Goal: Obtain resource: Download file/media

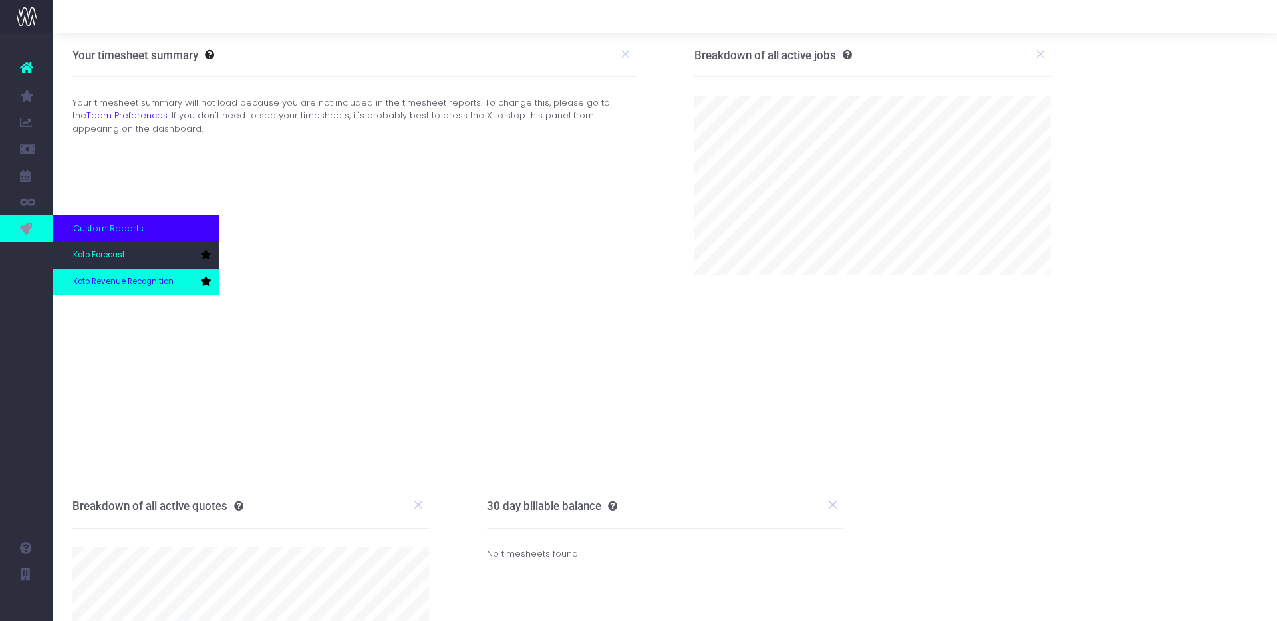
click at [103, 273] on link "Koto Revenue Recognition" at bounding box center [136, 282] width 166 height 27
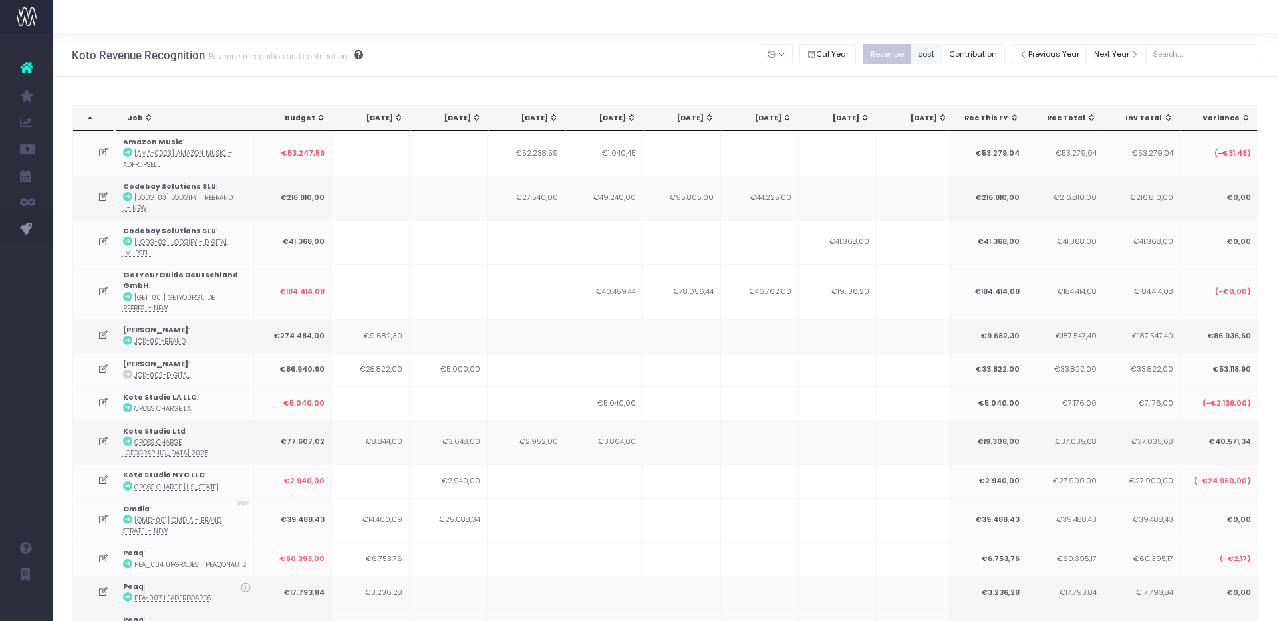
click at [943, 57] on button "cost" at bounding box center [927, 54] width 32 height 21
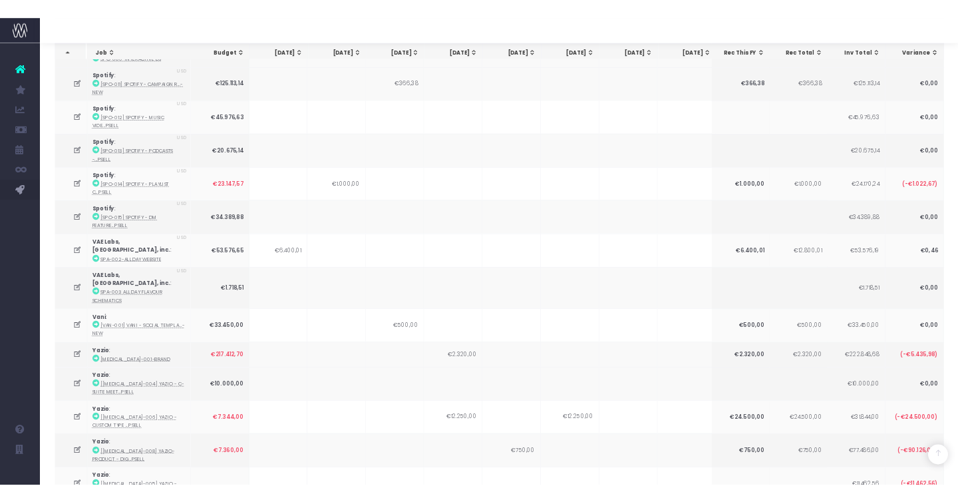
scroll to position [1022, 0]
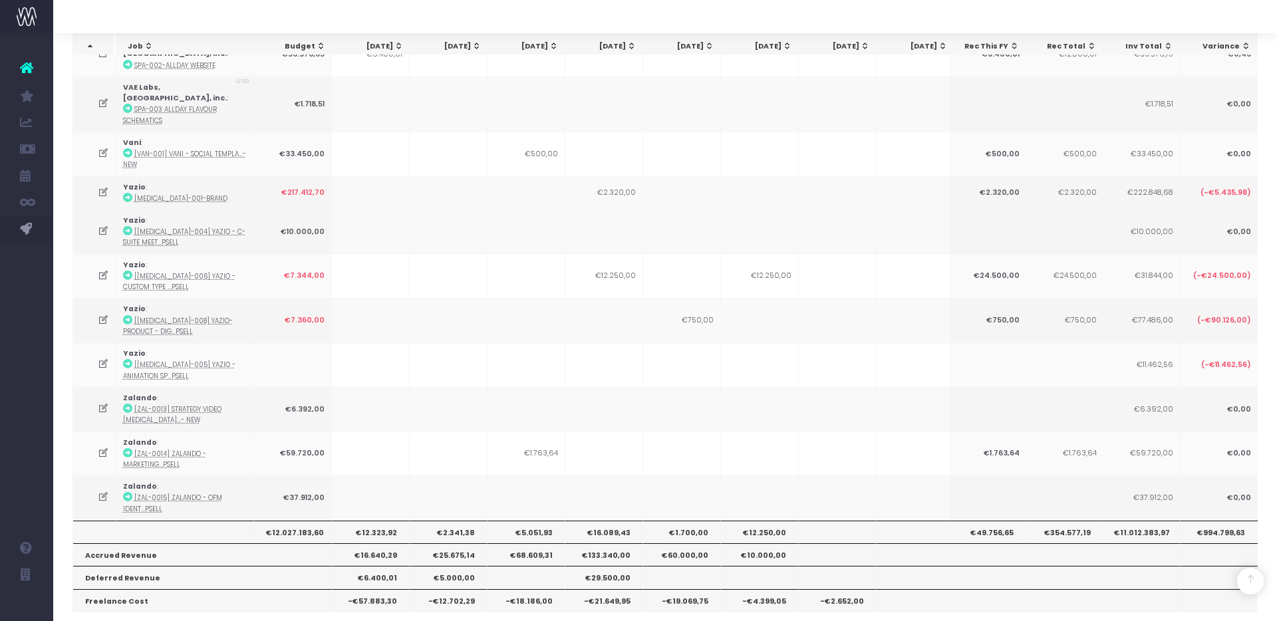
click at [168, 621] on span "Excel" at bounding box center [168, 632] width 19 height 12
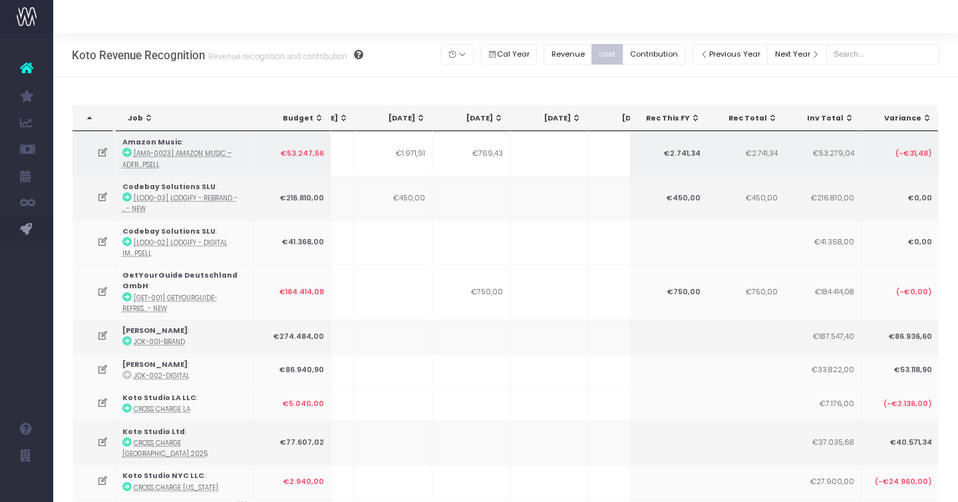
scroll to position [0, 136]
click at [126, 149] on icon at bounding box center [126, 152] width 9 height 9
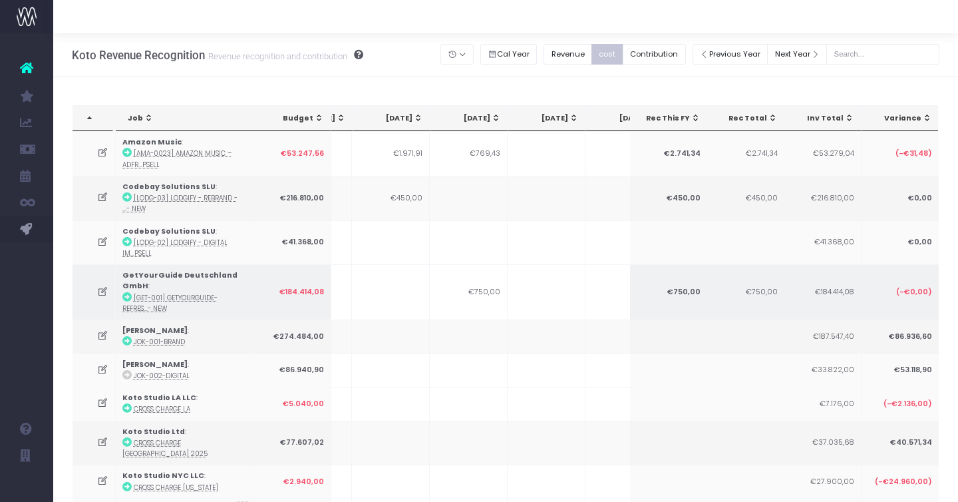
click at [124, 295] on icon at bounding box center [126, 296] width 9 height 9
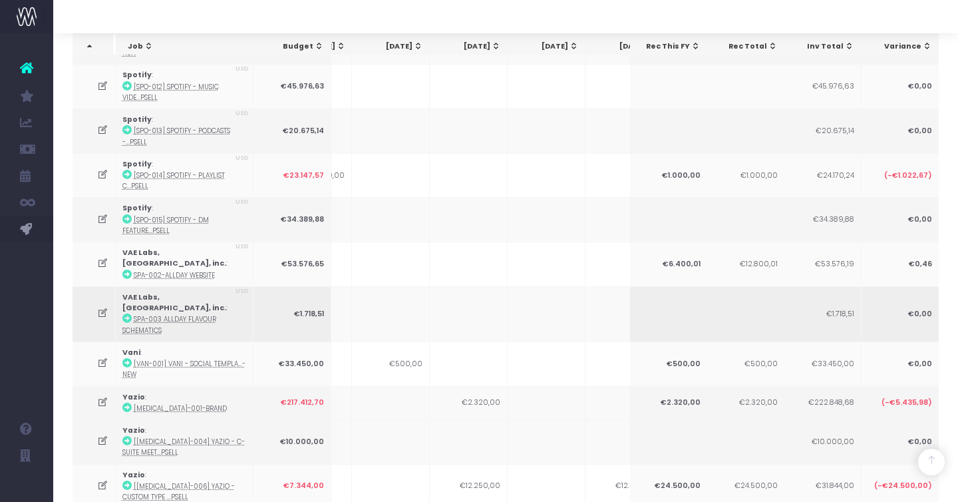
scroll to position [814, 0]
click at [128, 402] on icon at bounding box center [126, 406] width 9 height 9
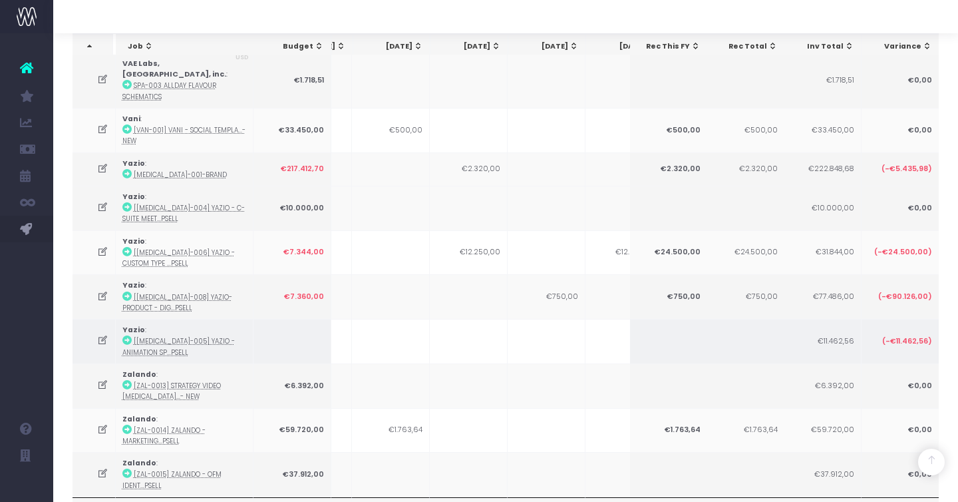
scroll to position [1048, 0]
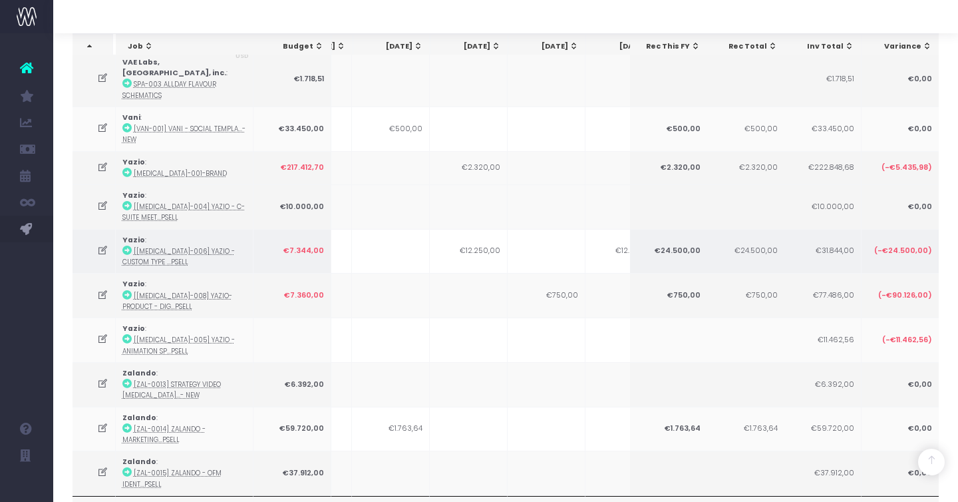
click at [124, 245] on icon at bounding box center [126, 249] width 9 height 9
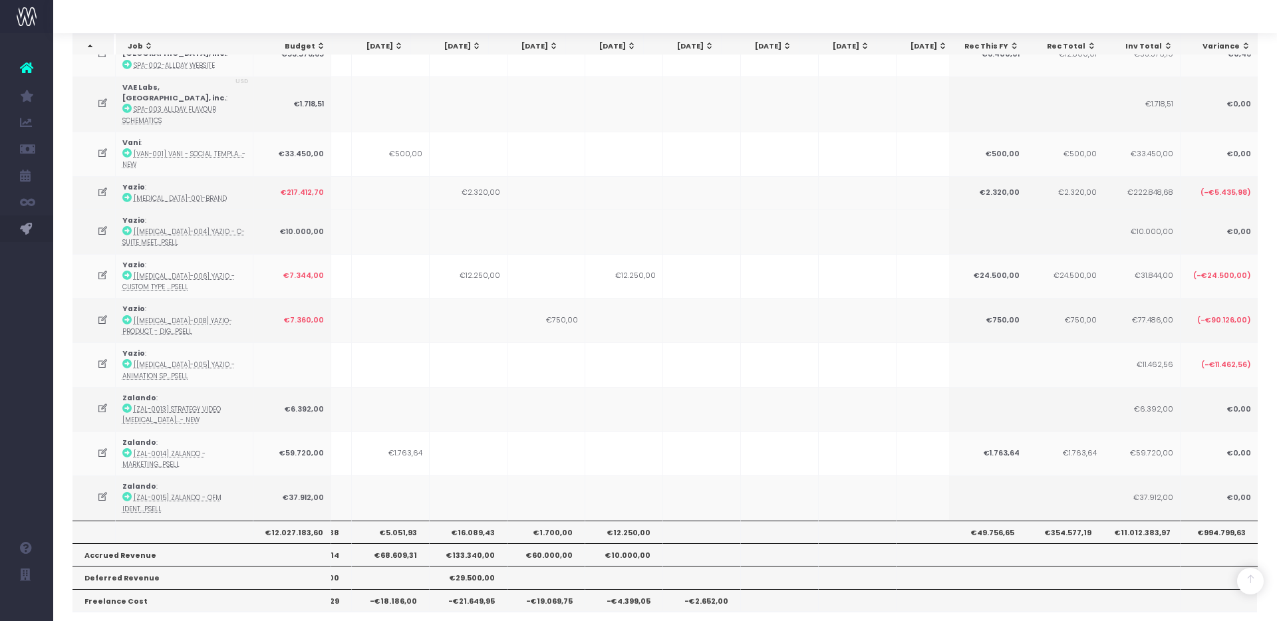
scroll to position [0, 136]
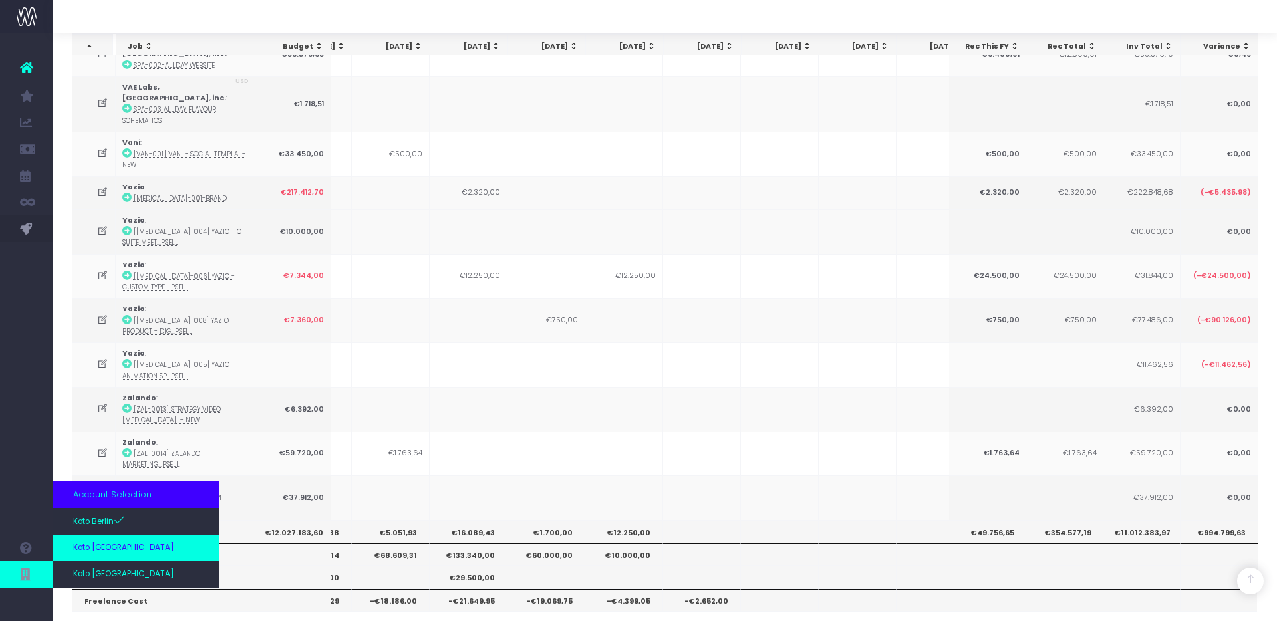
click at [100, 554] on link "Koto [GEOGRAPHIC_DATA]" at bounding box center [136, 548] width 166 height 27
